Goal: Ask a question

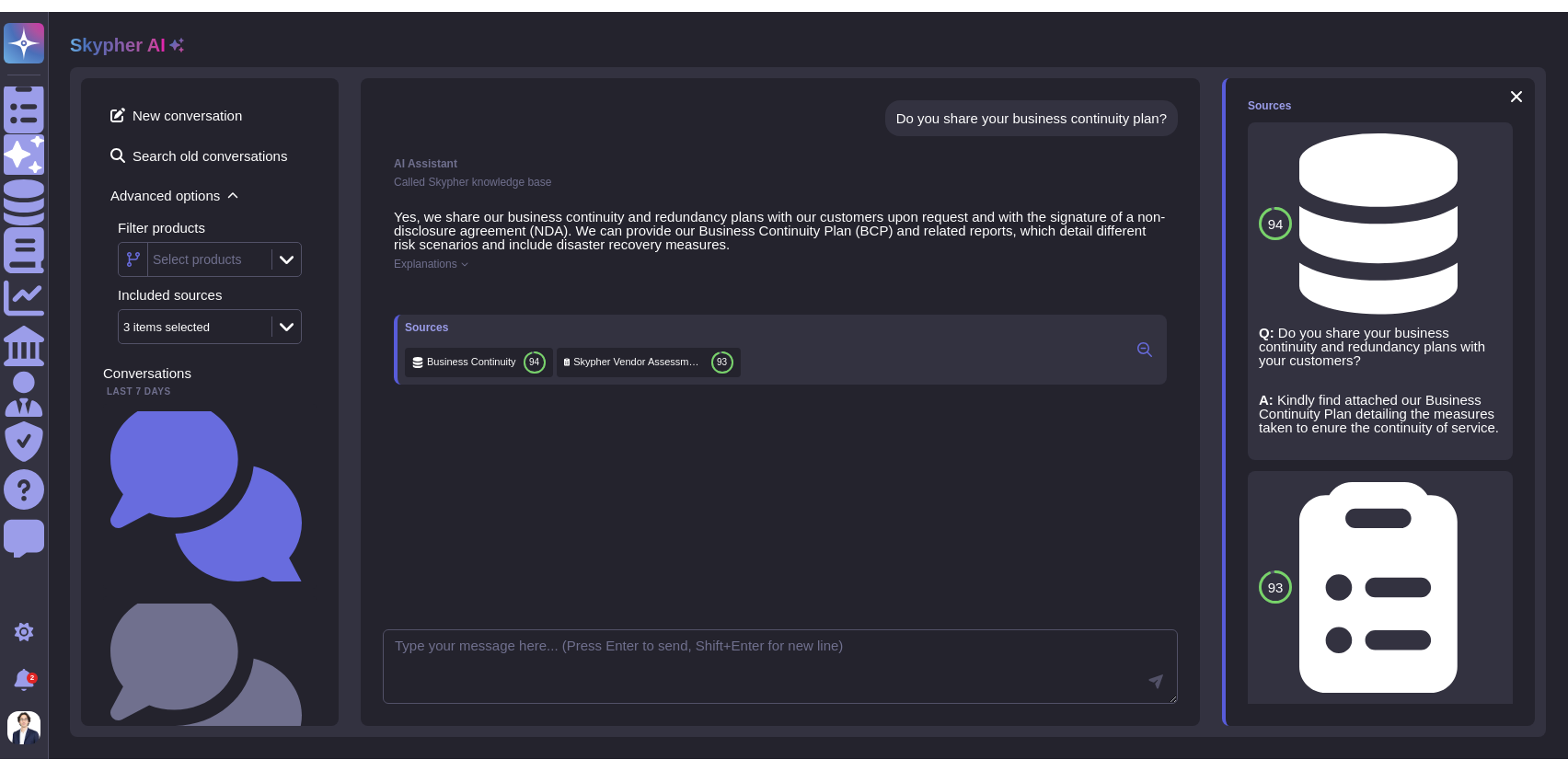
scroll to position [1, 0]
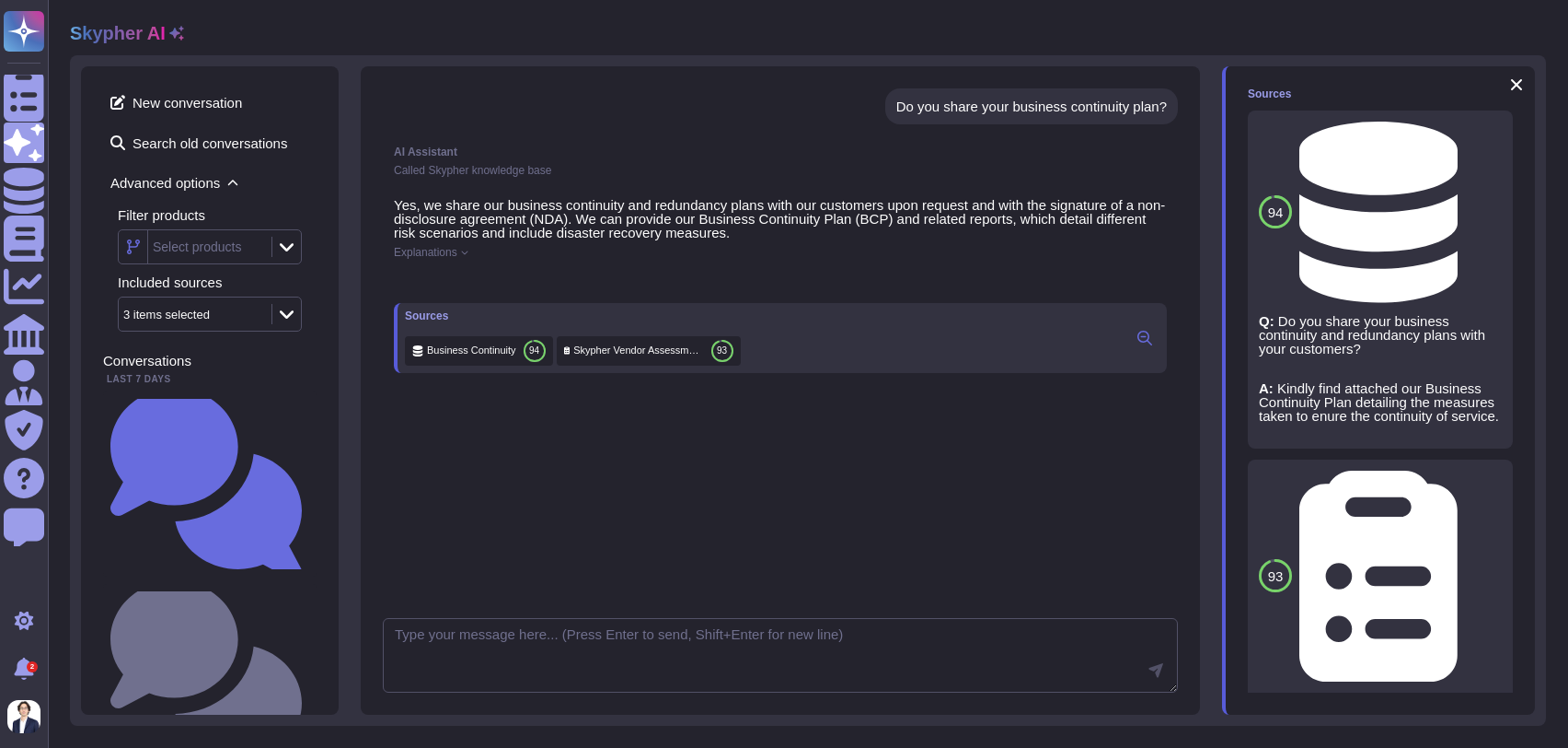
click at [163, 34] on div "Skypher AI" at bounding box center [127, 33] width 114 height 22
click at [140, 35] on h2 "Skypher AI" at bounding box center [117, 33] width 96 height 22
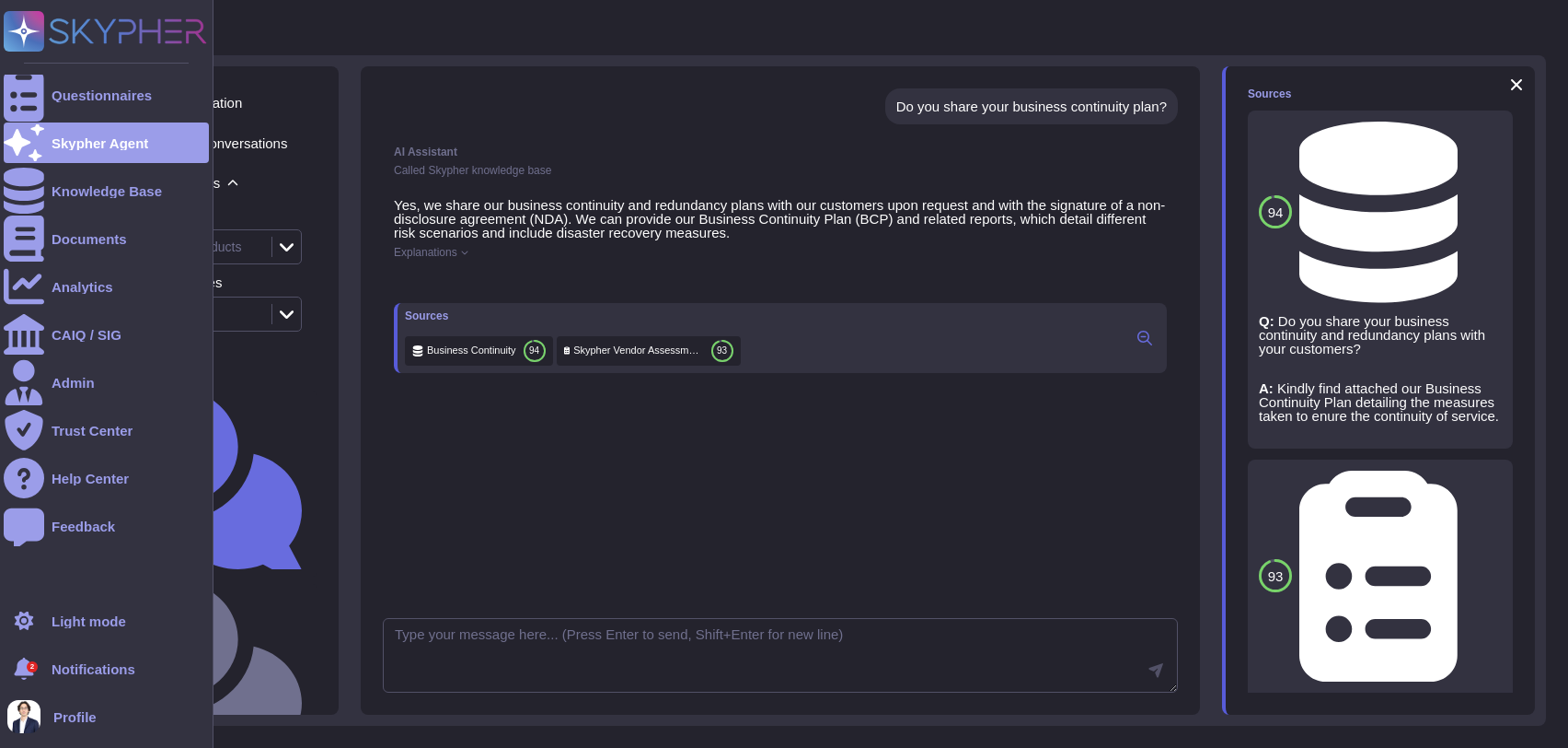
click at [38, 28] on rect at bounding box center [24, 31] width 40 height 40
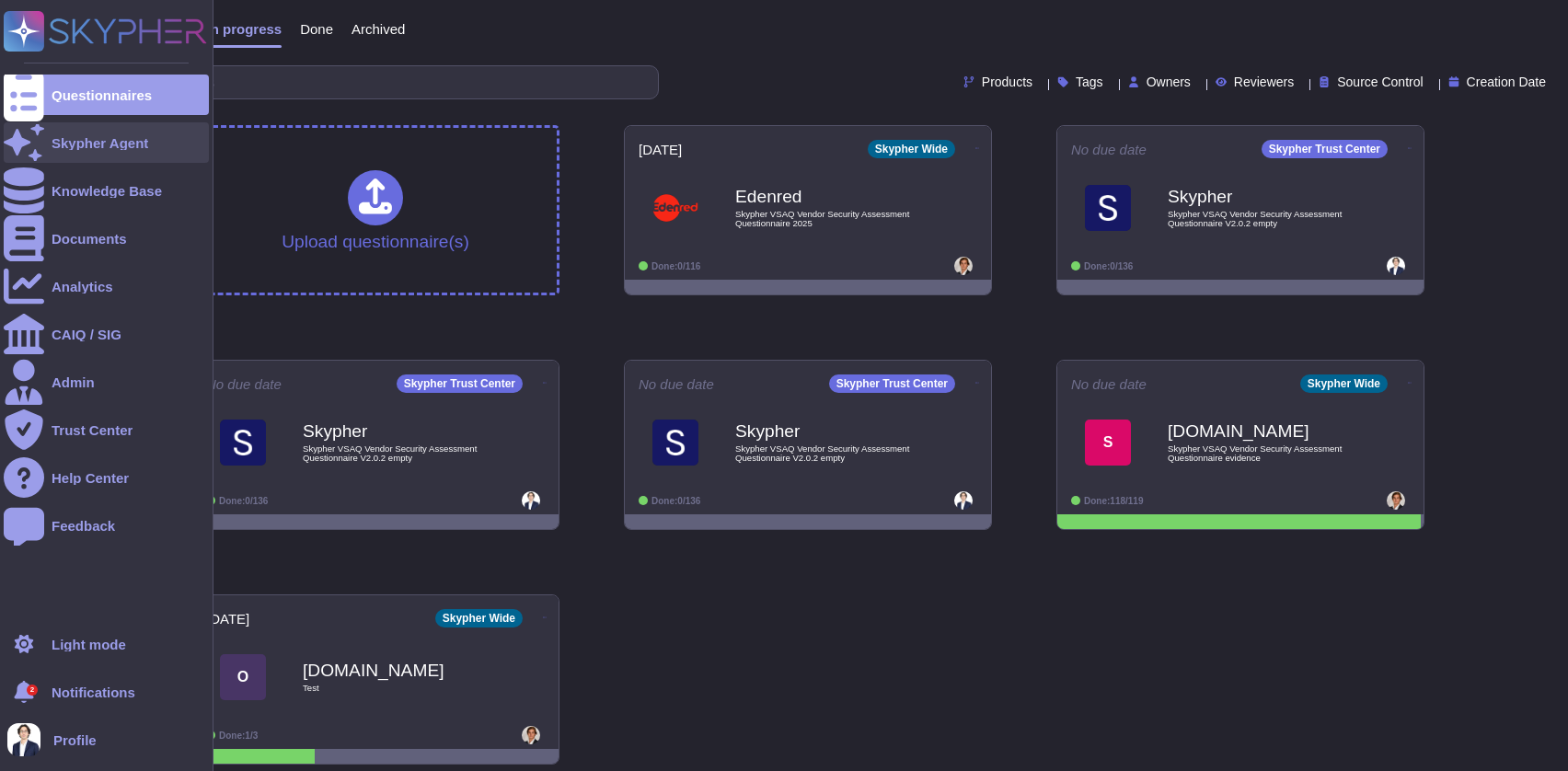
click at [32, 147] on icon at bounding box center [24, 142] width 40 height 35
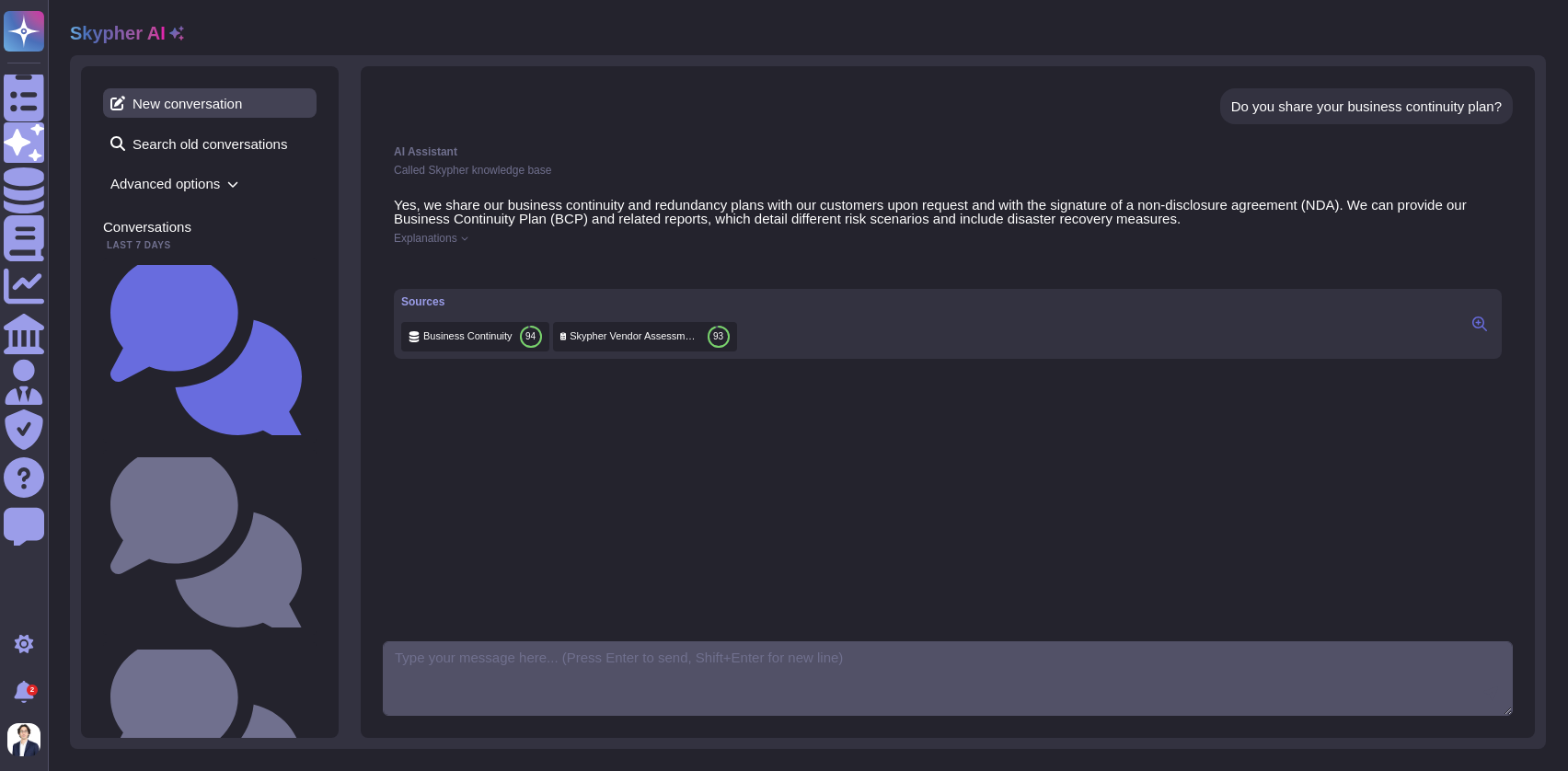
click at [217, 91] on span "New conversation" at bounding box center [210, 104] width 213 height 30
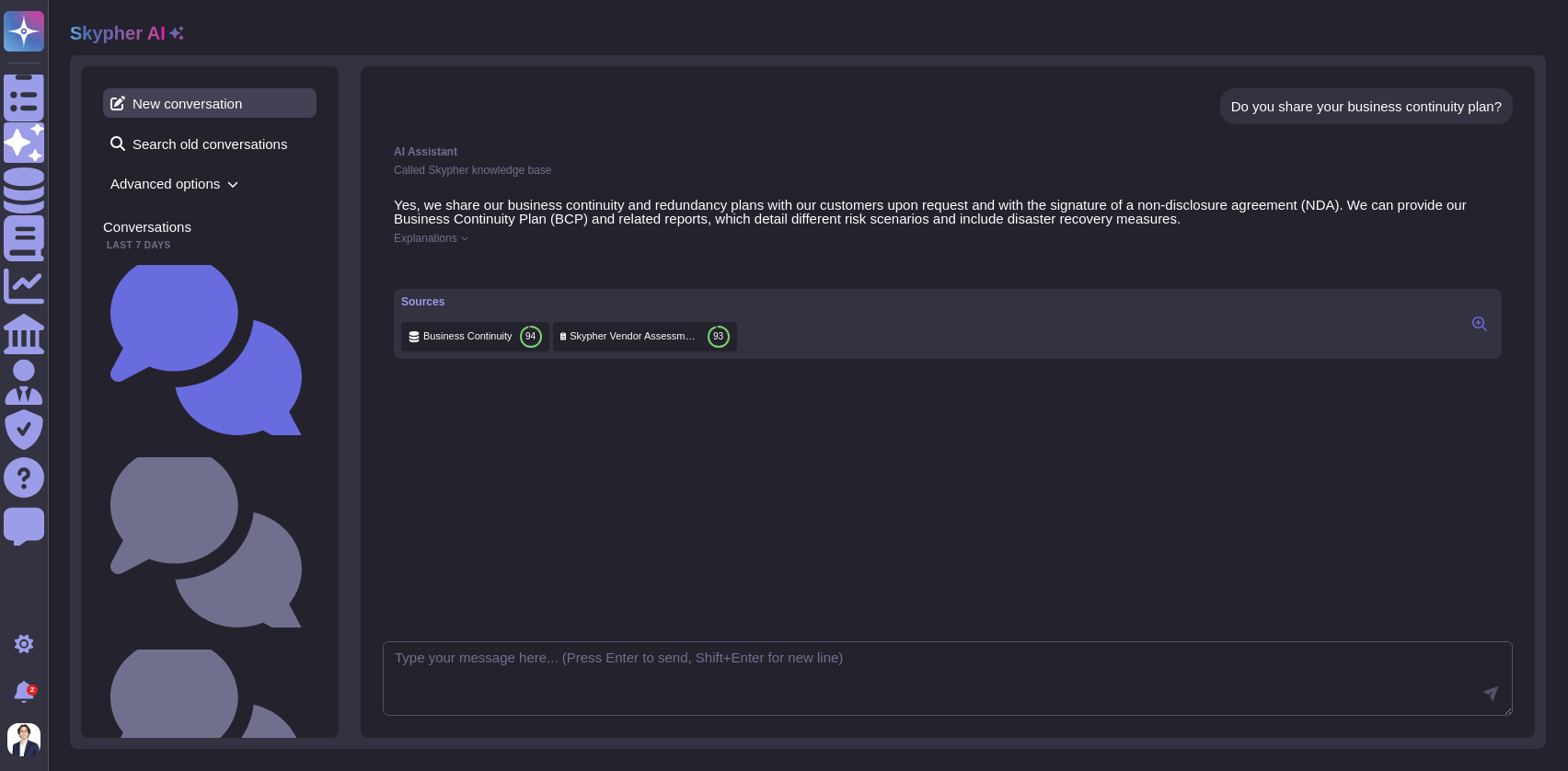
click at [215, 111] on span "New conversation" at bounding box center [210, 104] width 213 height 30
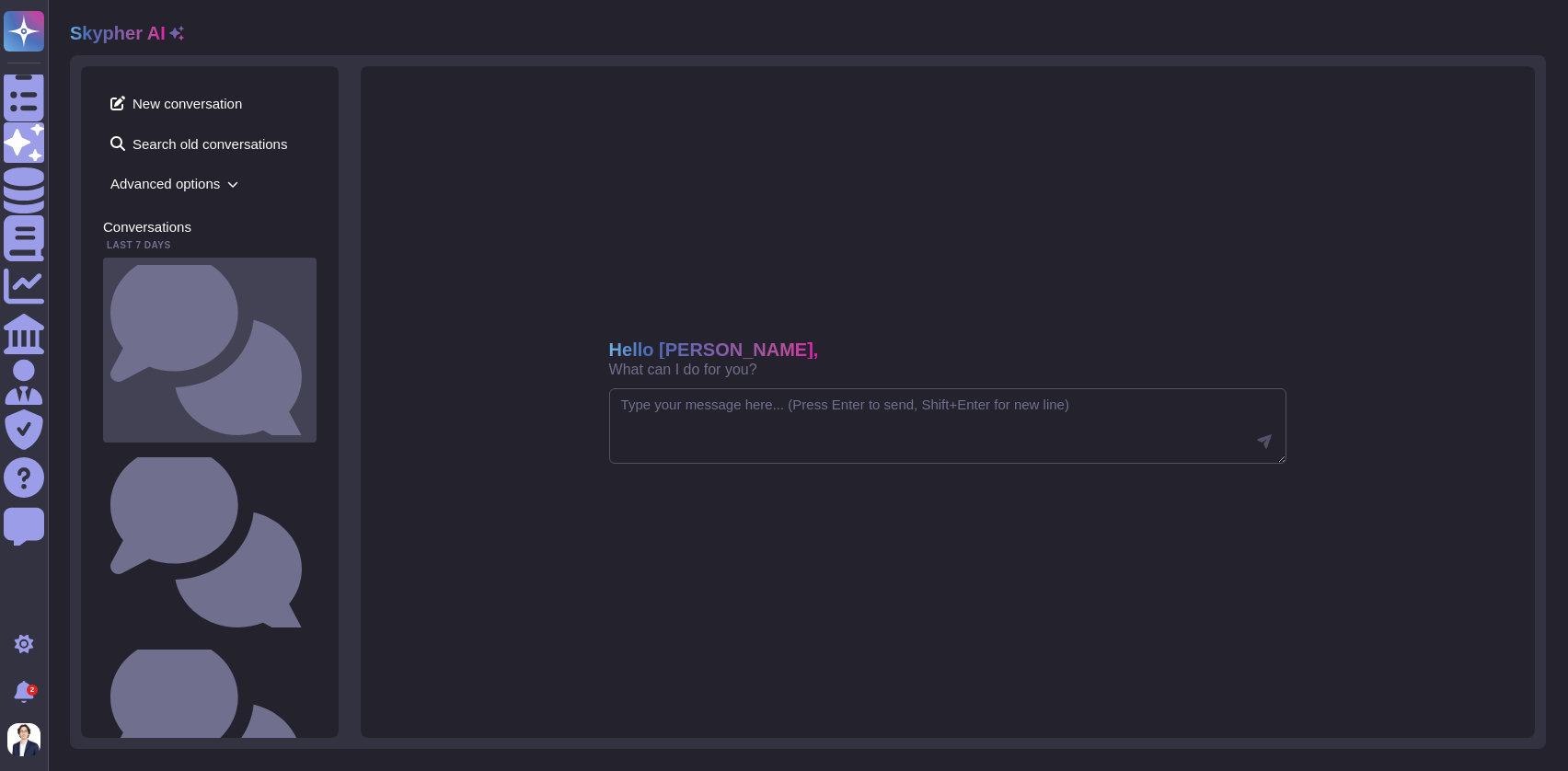
click at [310, 344] on small "Do you share your business continuity plan?" at bounding box center [310, 350] width 0 height 12
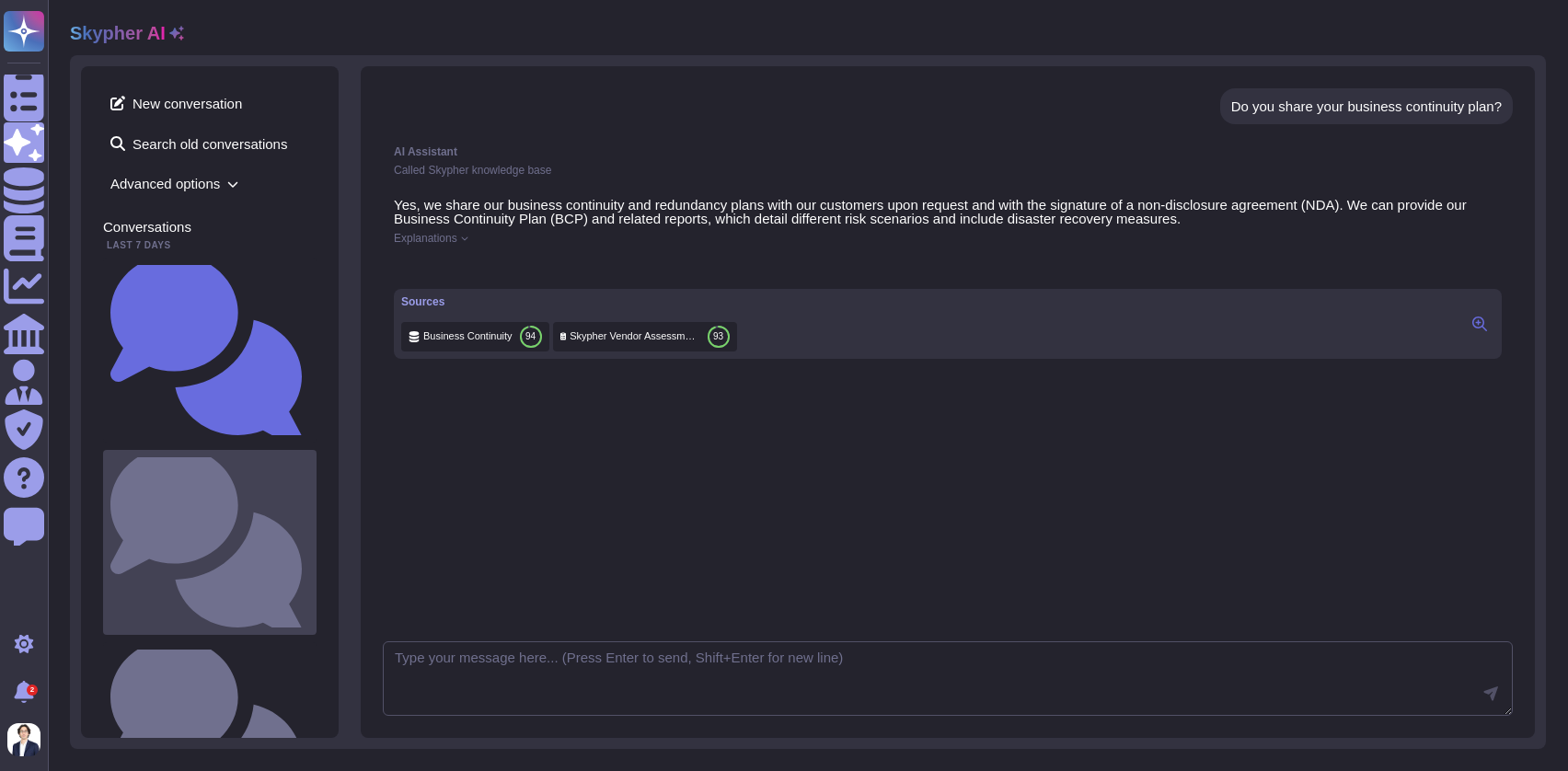
click at [310, 536] on small "Do you share your business continuity and redundancy plans with your customers?" at bounding box center [310, 542] width 0 height 12
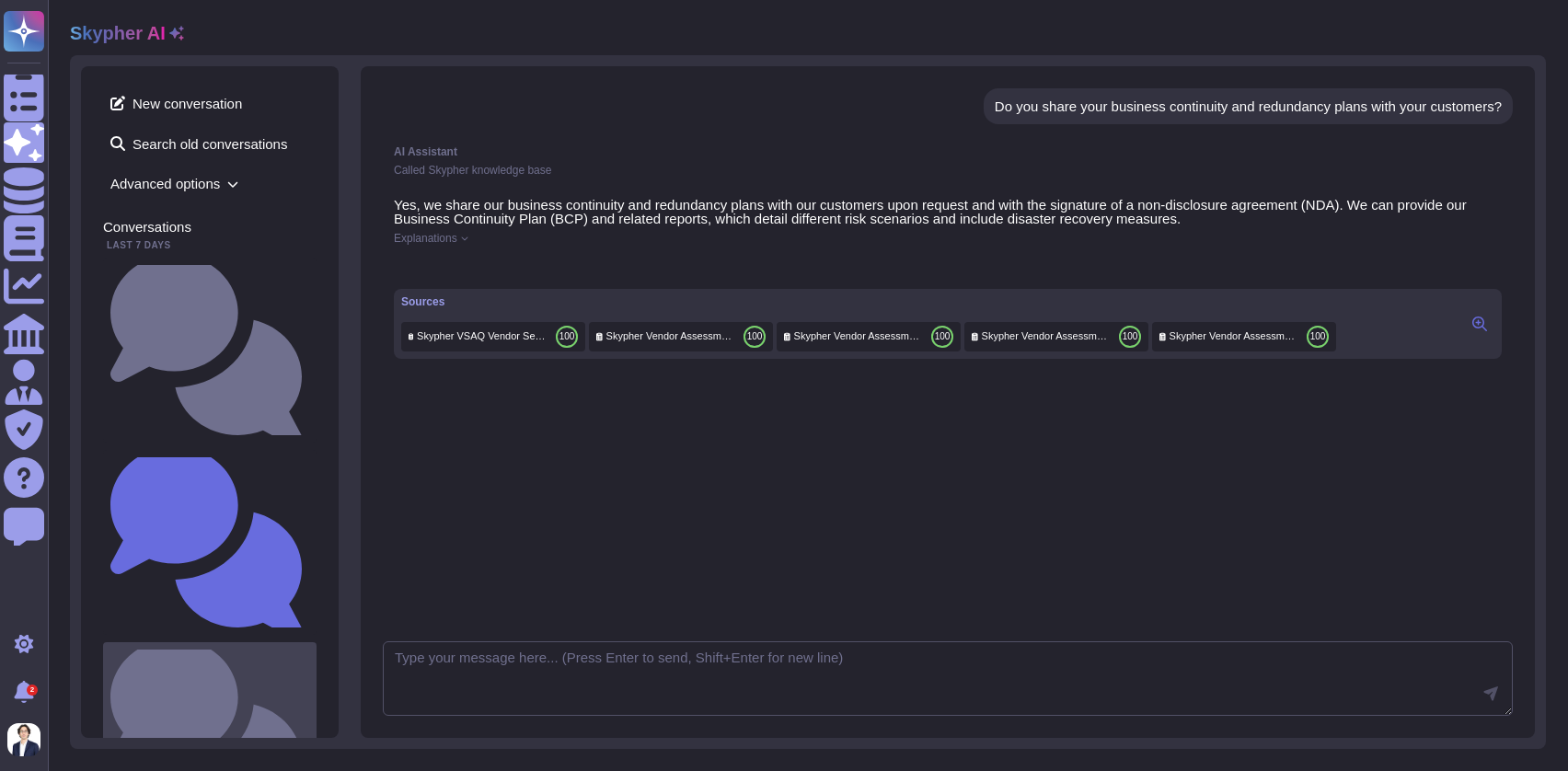
click at [310, 729] on small "Can you tell me about our privacy policy?" at bounding box center [310, 735] width 0 height 12
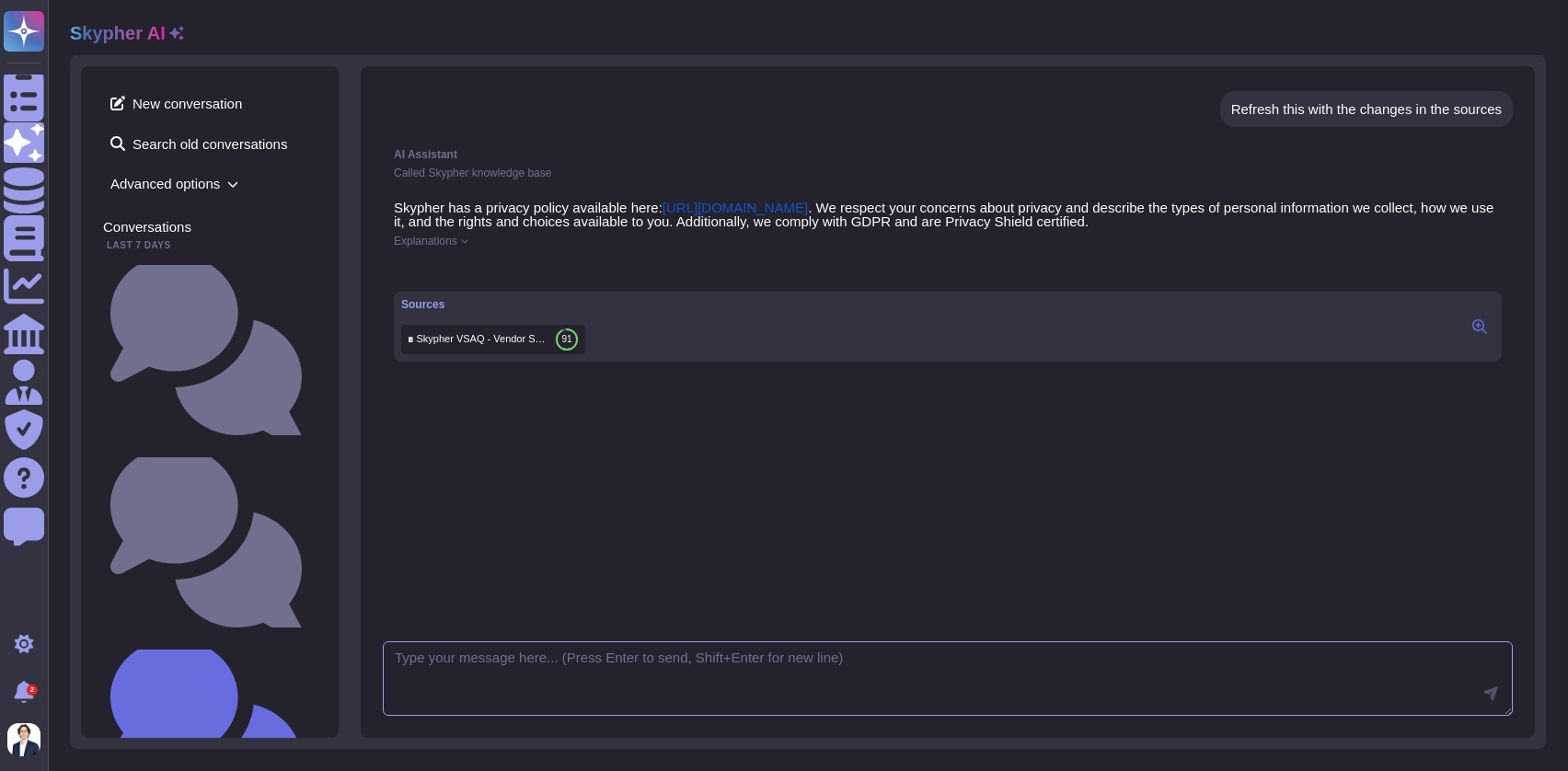
scroll to position [662, 0]
